Goal: Entertainment & Leisure: Consume media (video, audio)

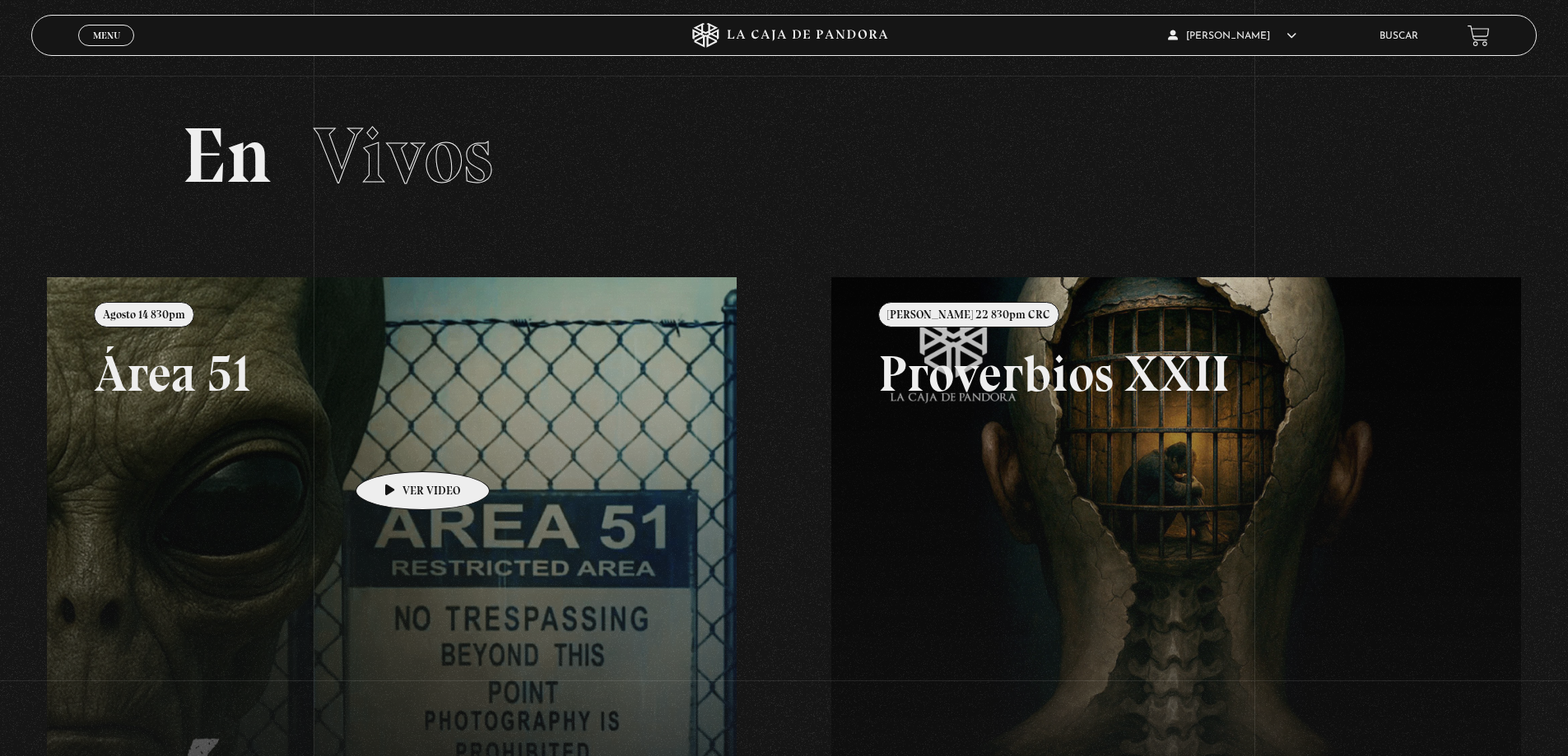
scroll to position [213, 0]
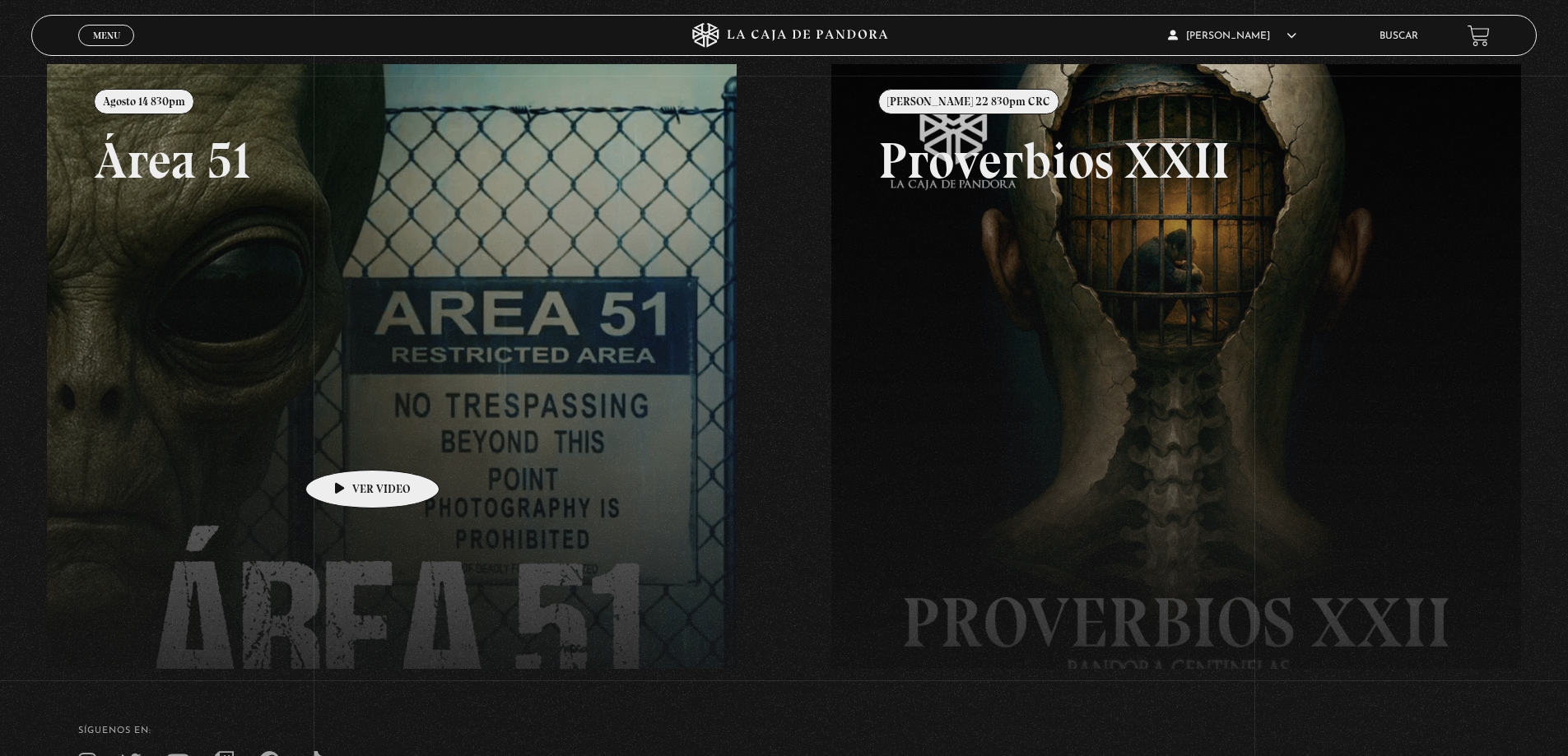
click at [348, 445] on link at bounding box center [831, 442] width 1568 height 756
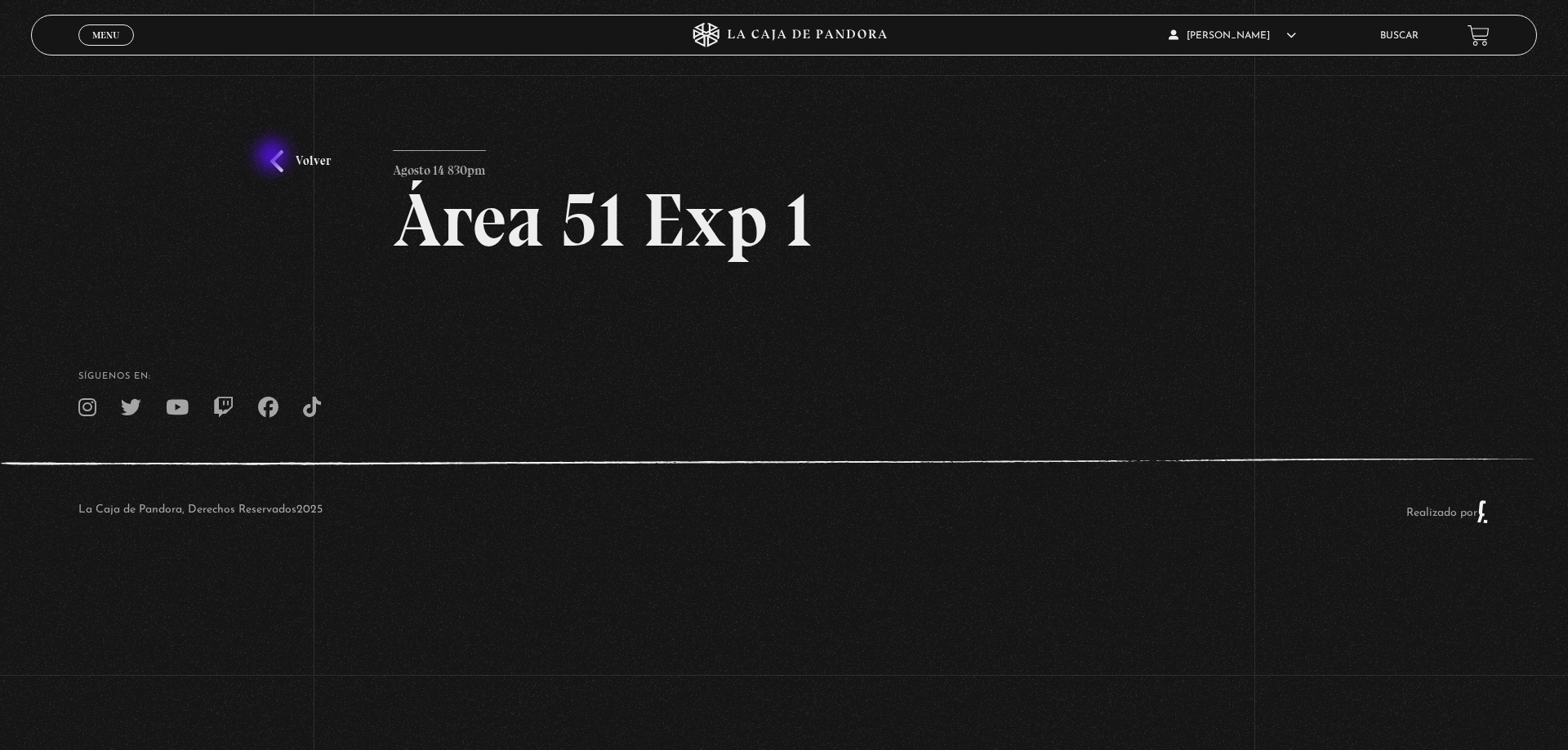
click at [274, 157] on link "Volver" at bounding box center [300, 161] width 60 height 22
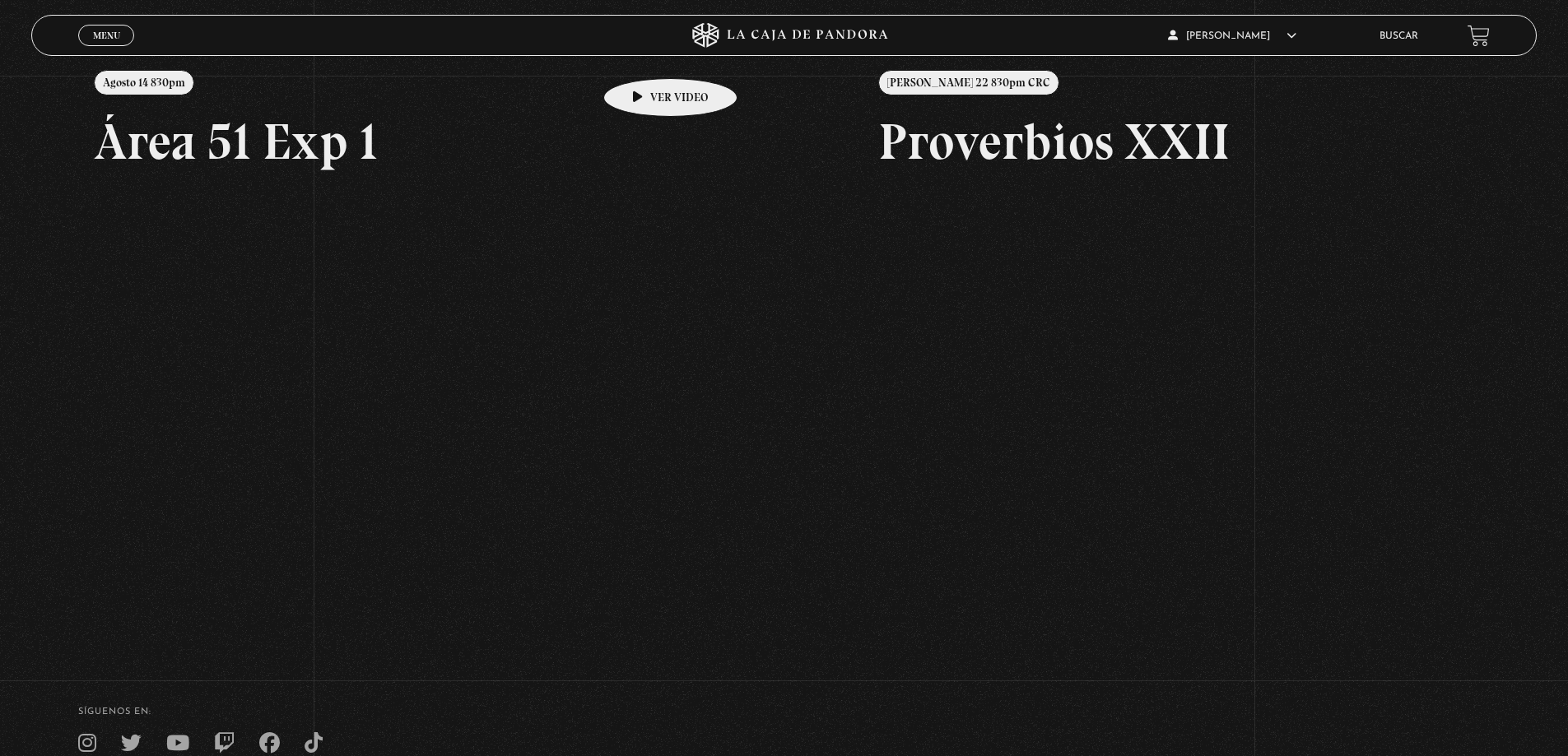
scroll to position [82, 0]
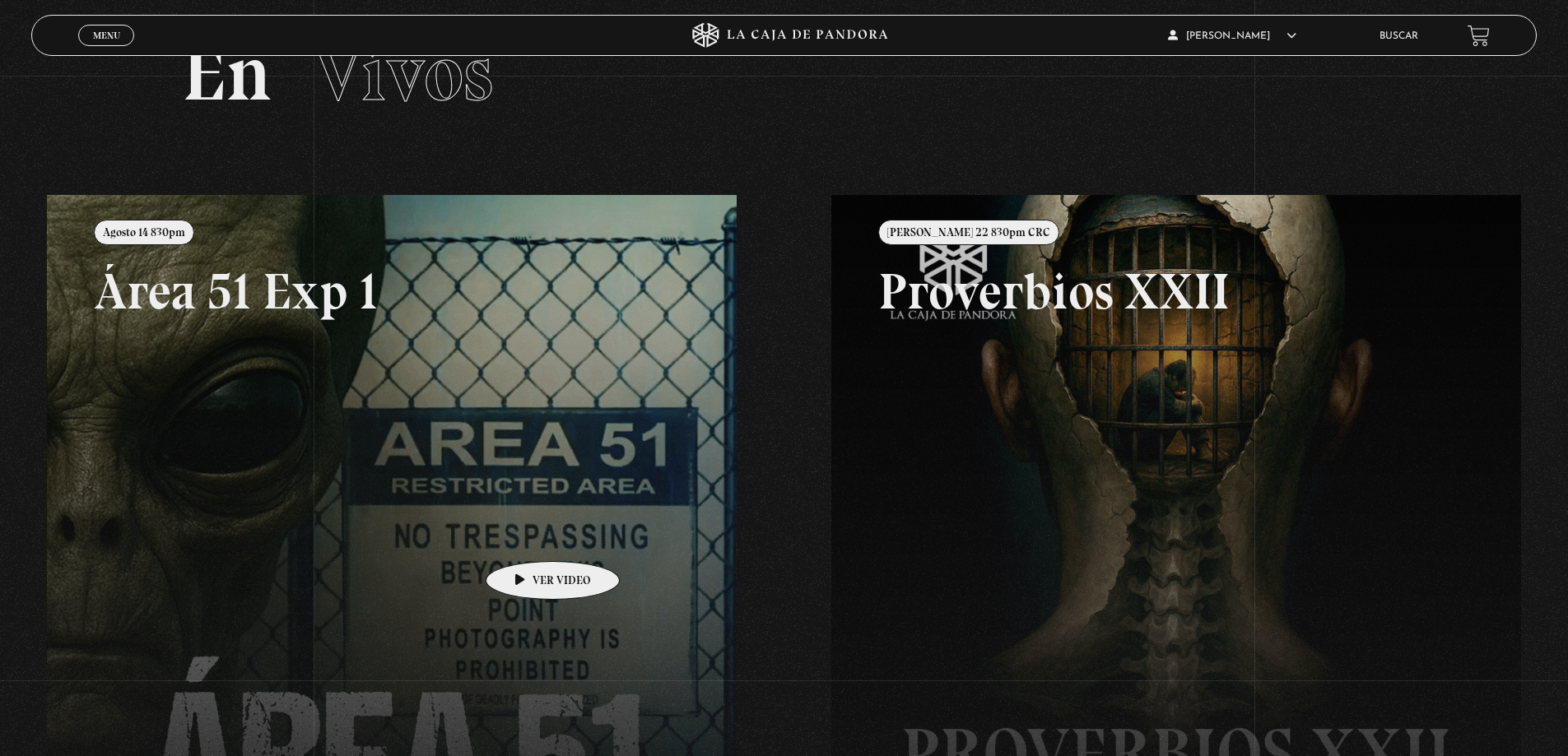
click at [358, 433] on link at bounding box center [831, 572] width 1568 height 756
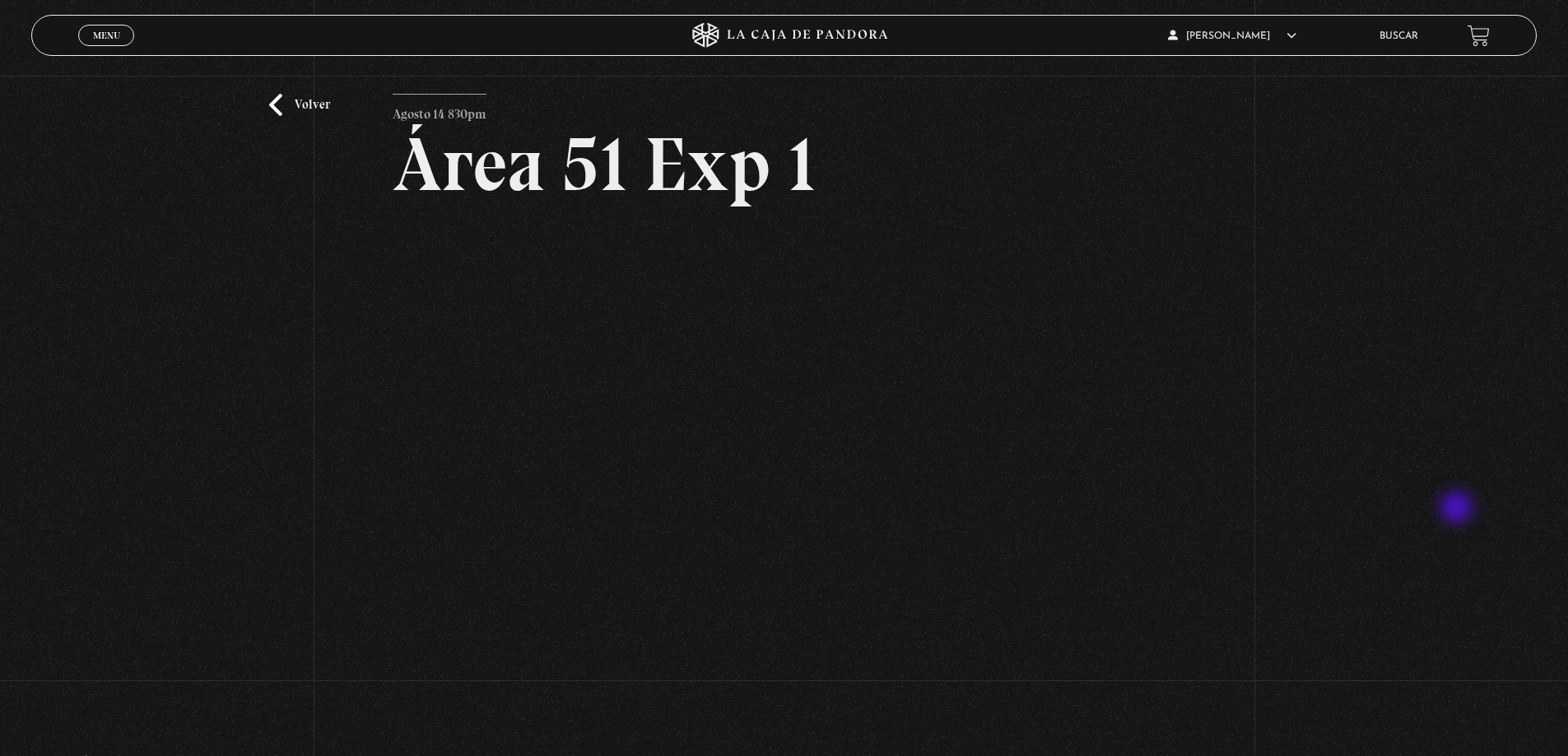
scroll to position [82, 0]
